Goal: Find specific page/section: Find specific page/section

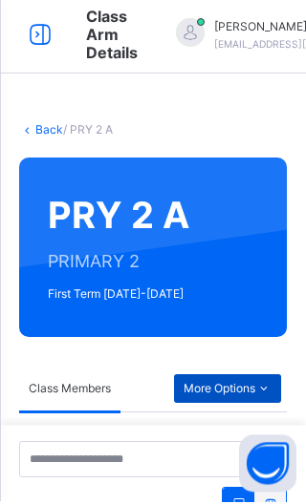
click at [229, 392] on span "More Options" at bounding box center [227, 391] width 88 height 17
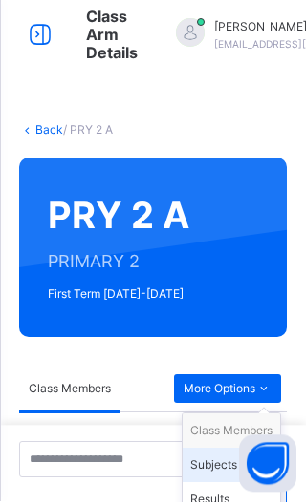
click at [223, 439] on div "Subjects" at bounding box center [231, 468] width 82 height 19
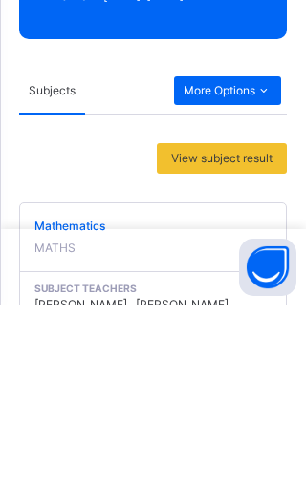
scroll to position [105, 0]
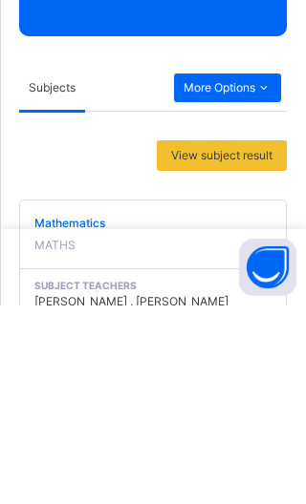
click at [73, 424] on span "Mathematics" at bounding box center [152, 422] width 237 height 17
click at [175, 436] on div "Mathematics MATHS" at bounding box center [152, 433] width 237 height 39
click at [157, 439] on div "Subject Teachers Rebecca Musa , BENJAMIN JEREMIAH" at bounding box center [153, 493] width 266 height 52
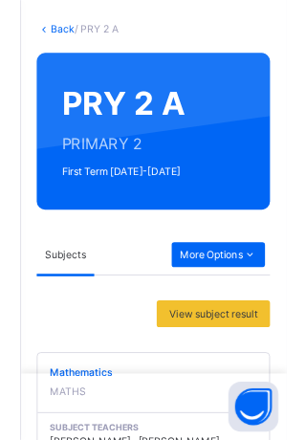
scroll to position [0, 0]
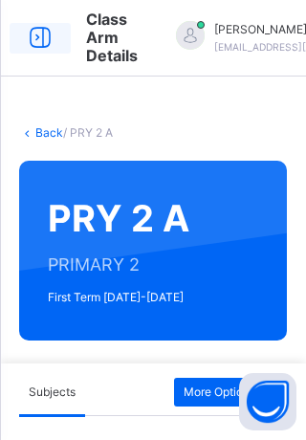
click at [53, 37] on icon at bounding box center [40, 38] width 32 height 34
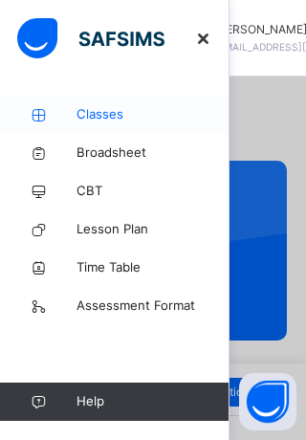
click at [106, 110] on span "Classes" at bounding box center [152, 114] width 153 height 19
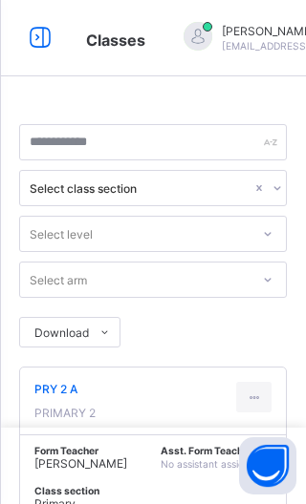
scroll to position [9, 0]
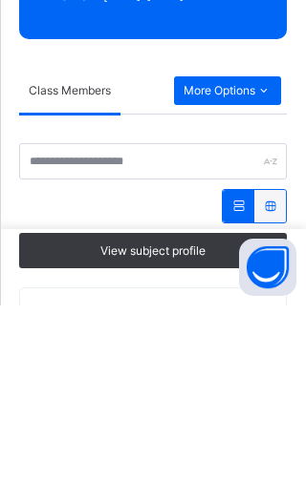
scroll to position [104, 0]
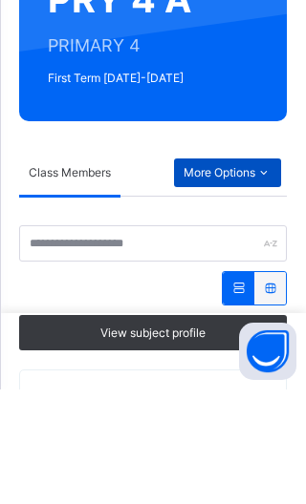
click at [242, 287] on span "More Options" at bounding box center [227, 287] width 88 height 17
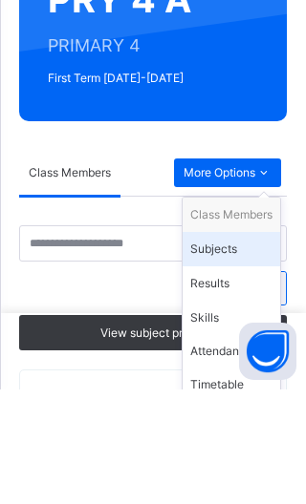
click at [216, 364] on div "Subjects" at bounding box center [231, 363] width 82 height 19
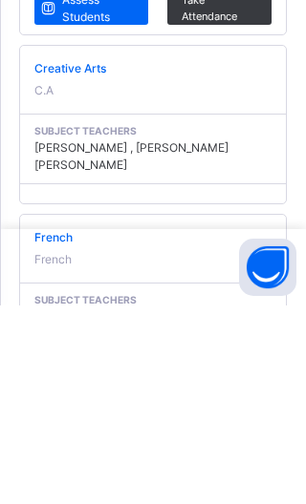
scroll to position [2064, 0]
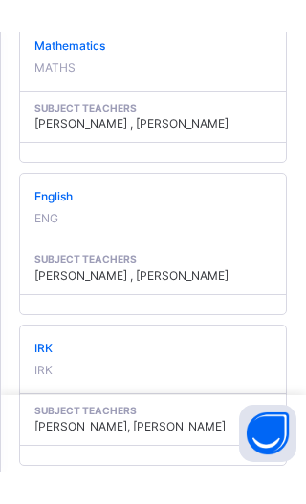
scroll to position [9, 0]
